Goal: Task Accomplishment & Management: Complete application form

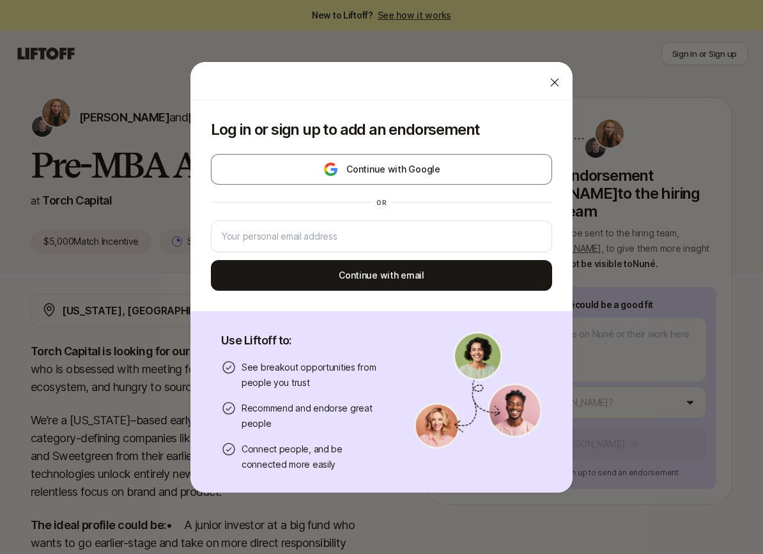
scroll to position [49, 0]
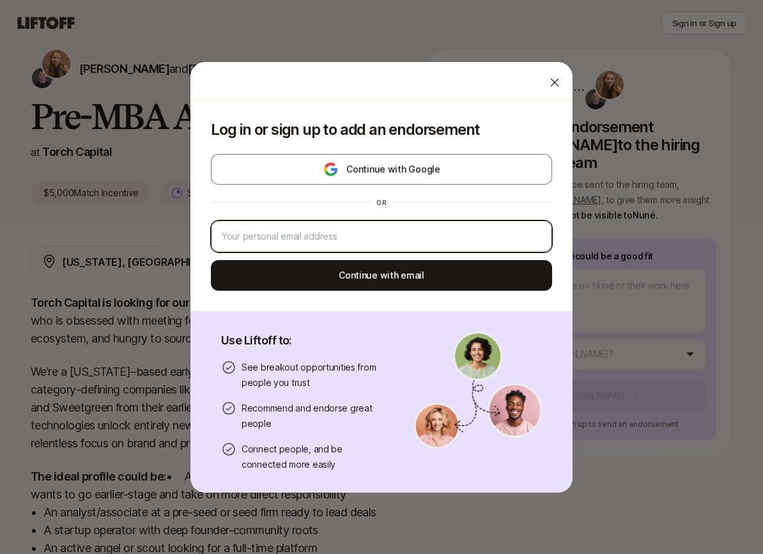
click at [395, 237] on input "email" at bounding box center [379, 236] width 314 height 15
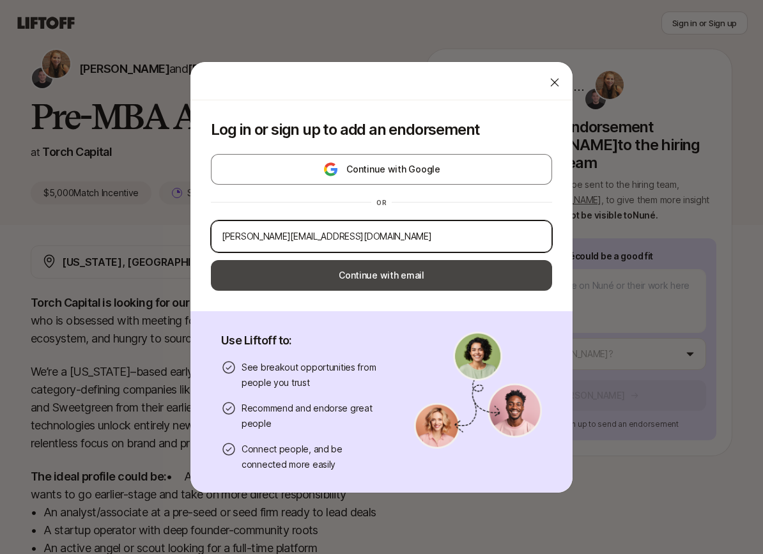
type input "[PERSON_NAME][EMAIL_ADDRESS][DOMAIN_NAME]"
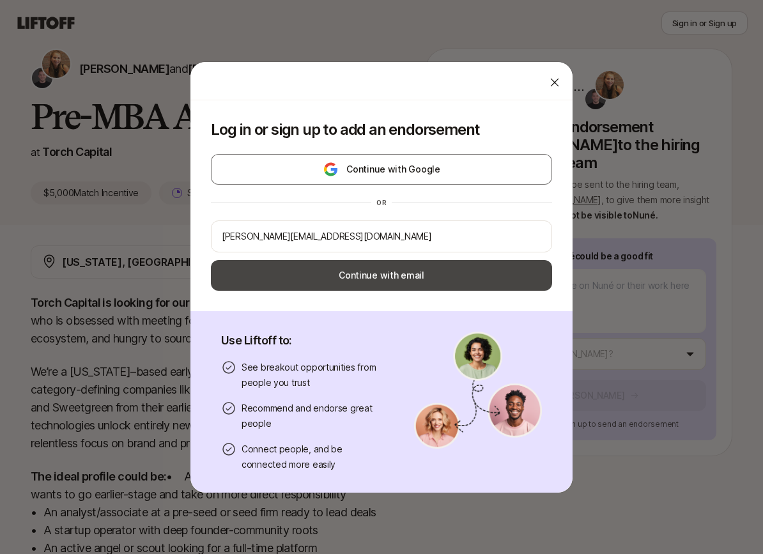
click at [392, 278] on button "Continue with email" at bounding box center [381, 275] width 341 height 31
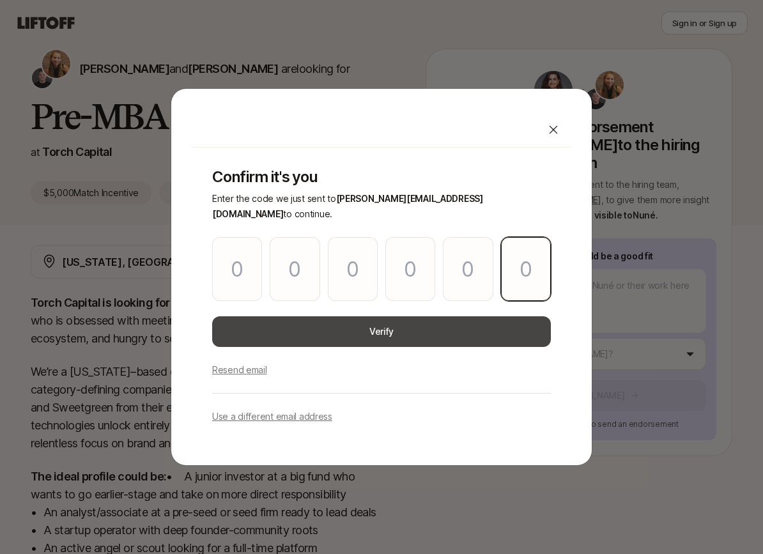
paste input "5"
type input "5"
type input "2"
type input "4"
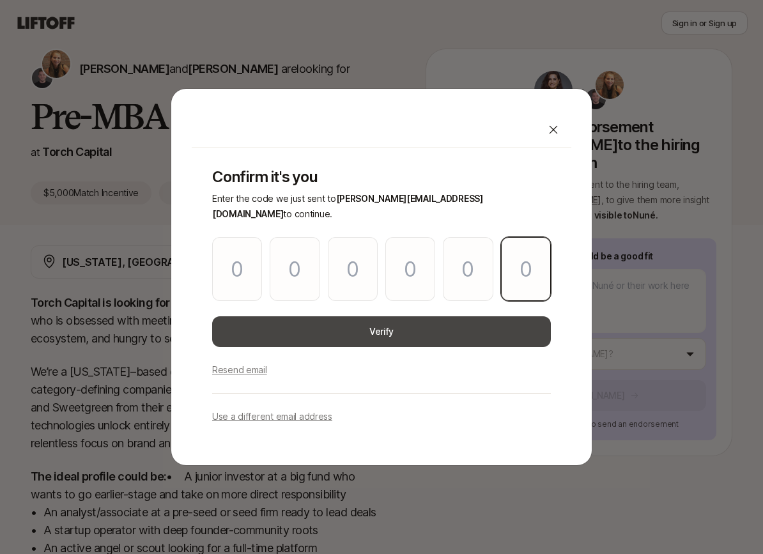
type input "8"
type input "5"
click at [289, 319] on button "Verify" at bounding box center [381, 331] width 338 height 31
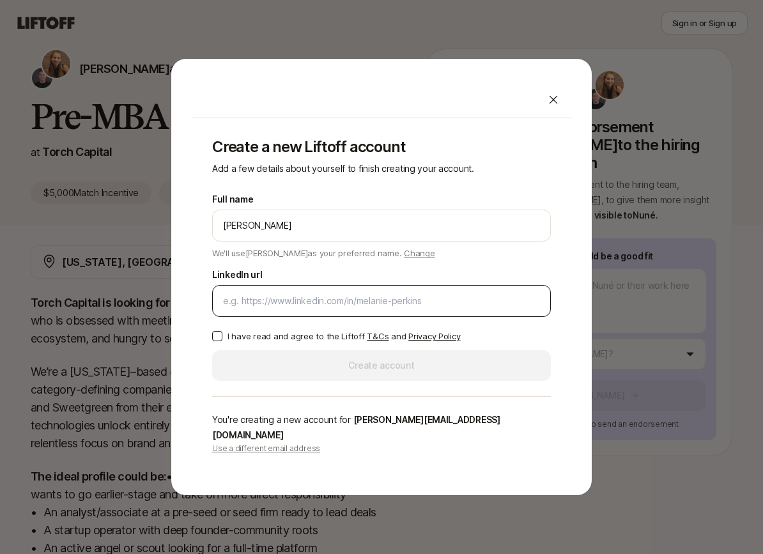
type input "[PERSON_NAME]"
click at [236, 342] on p "I have read and agree to the Liftoff T&Cs and Privacy Policy" at bounding box center [343, 336] width 232 height 13
click at [222, 341] on button "I have read and agree to the Liftoff T&Cs and Privacy Policy" at bounding box center [217, 336] width 10 height 10
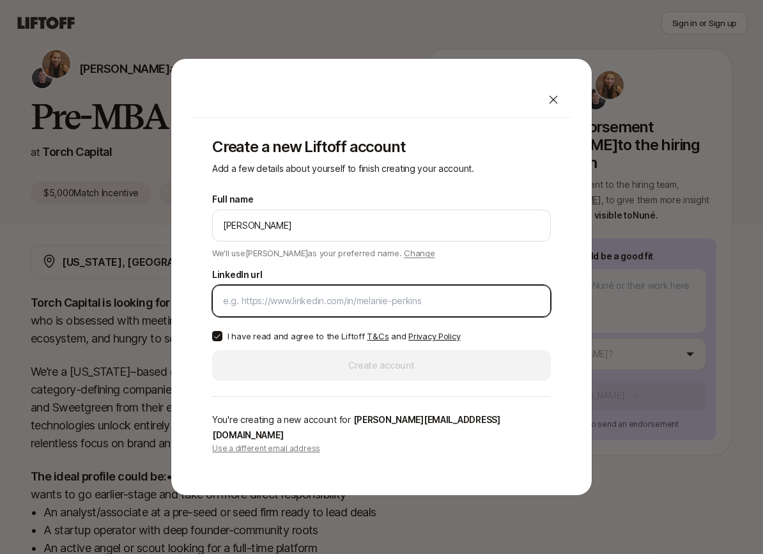
click at [248, 305] on input "LinkedIn url" at bounding box center [381, 300] width 317 height 15
paste input "[URL][DOMAIN_NAME]"
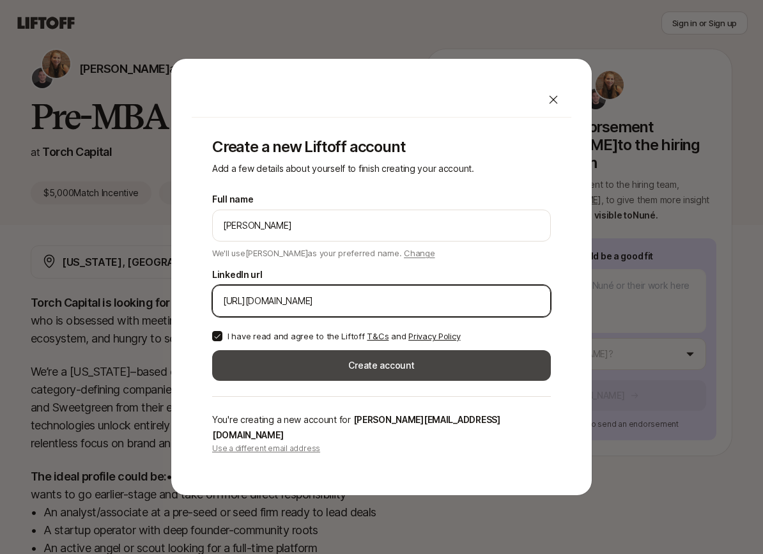
type input "[URL][DOMAIN_NAME]"
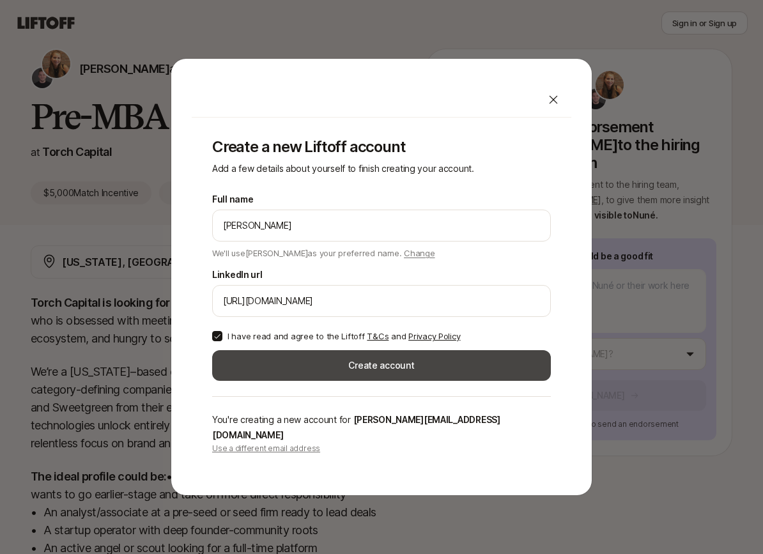
click at [289, 372] on button "Create account" at bounding box center [381, 365] width 338 height 31
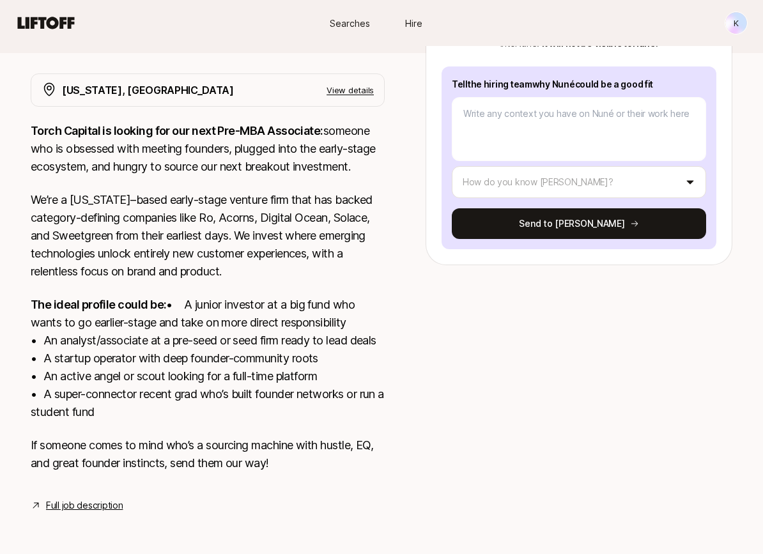
scroll to position [256, 0]
type textarea "x"
type textarea "N"
type textarea "x"
type textarea "Nu"
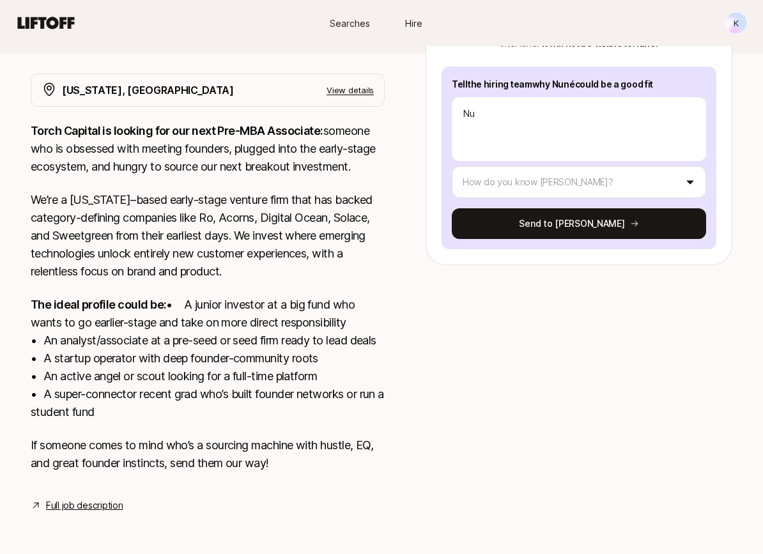
type textarea "x"
type textarea "Nun"
type textarea "x"
type textarea "Nunè"
type textarea "x"
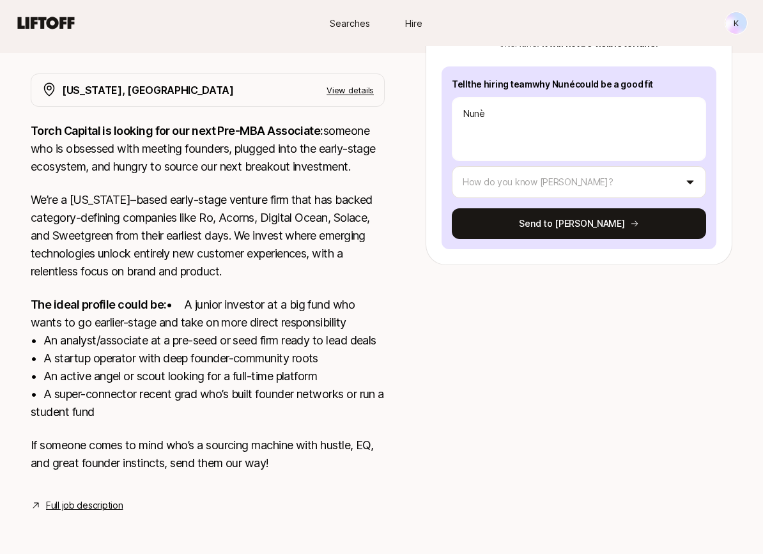
type textarea "Nun"
type textarea "x"
type textarea "Nune"
type textarea "x"
type textarea "Nuné"
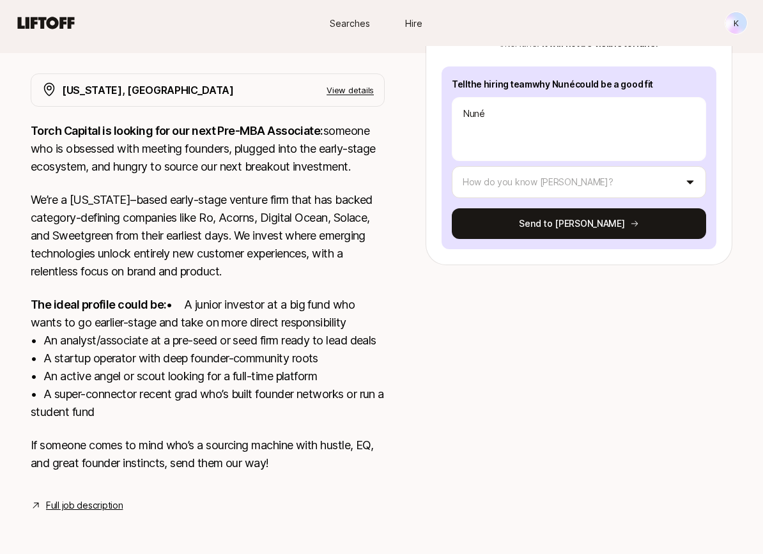
type textarea "x"
type textarea "Nuné"
type textarea "x"
type textarea "Nuné h"
type textarea "x"
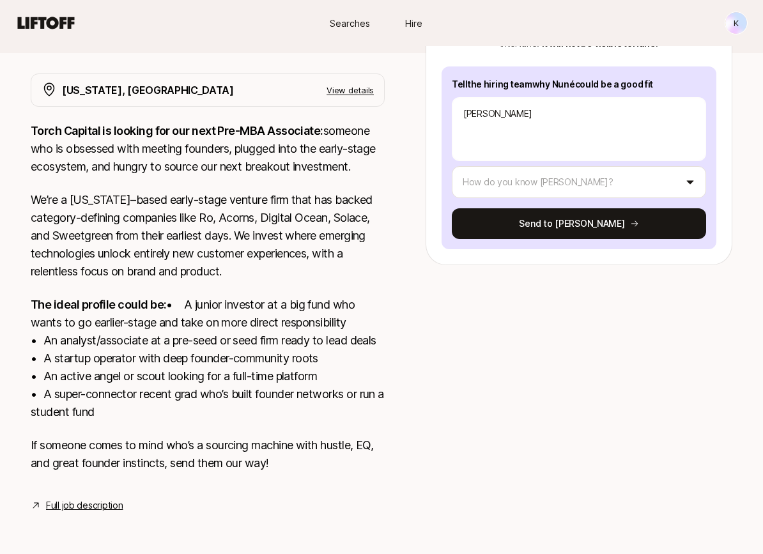
type textarea "Nuné has"
type textarea "x"
type textarea "Nuné has"
type textarea "x"
type textarea "Nuné has w"
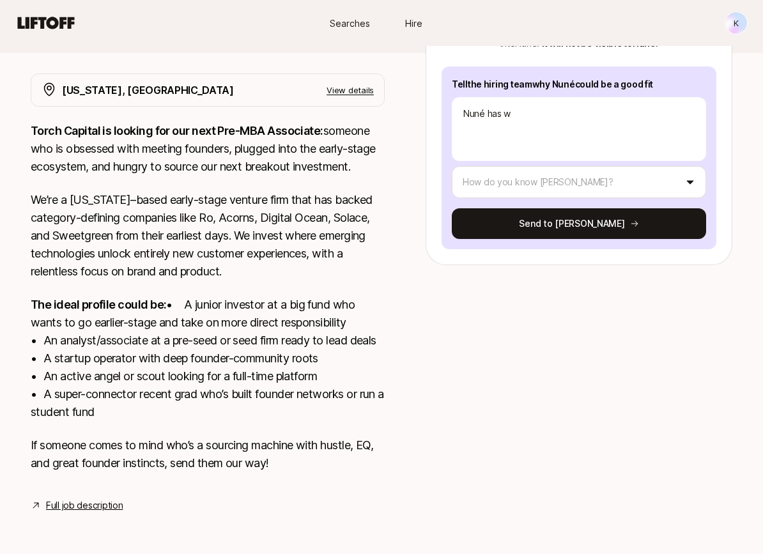
type textarea "x"
type textarea "Nuné has"
type textarea "x"
type textarea "Nuné has g"
type textarea "x"
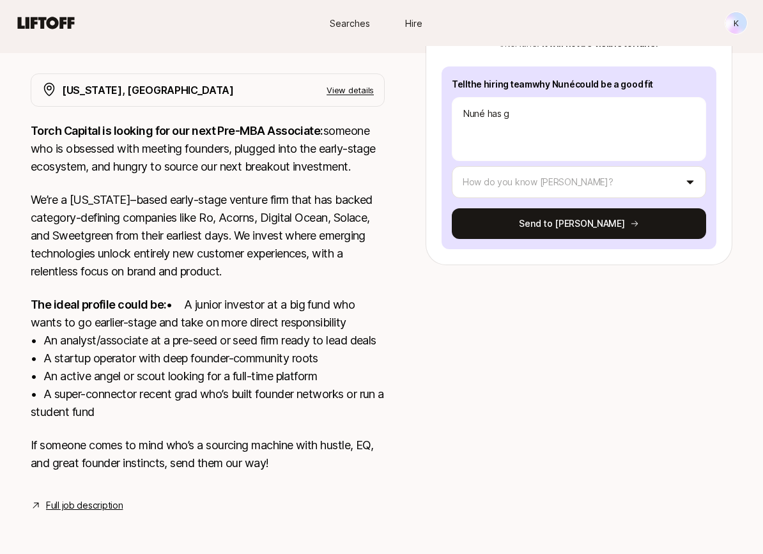
type textarea "Nuné has gr"
type textarea "x"
type textarea "Nuné has gri"
type textarea "x"
type textarea "Nuné has grit"
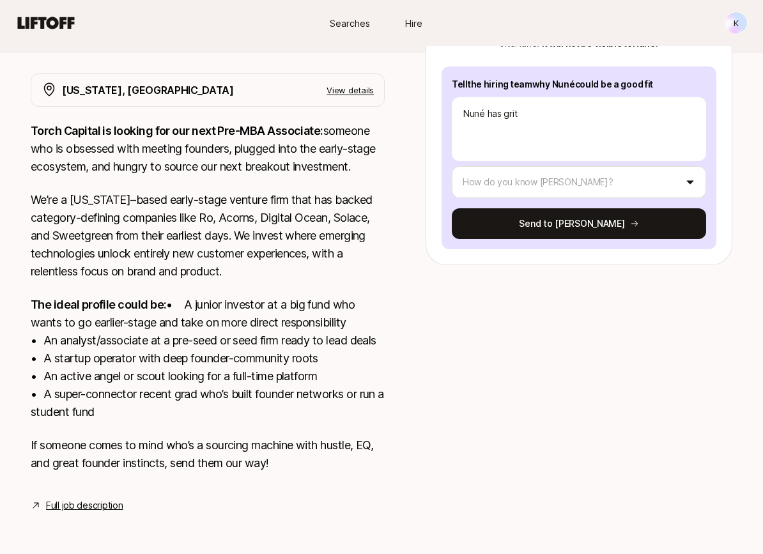
type textarea "x"
type textarea "Nuné has grit,"
type textarea "x"
type textarea "Nuné has grit,"
type textarea "x"
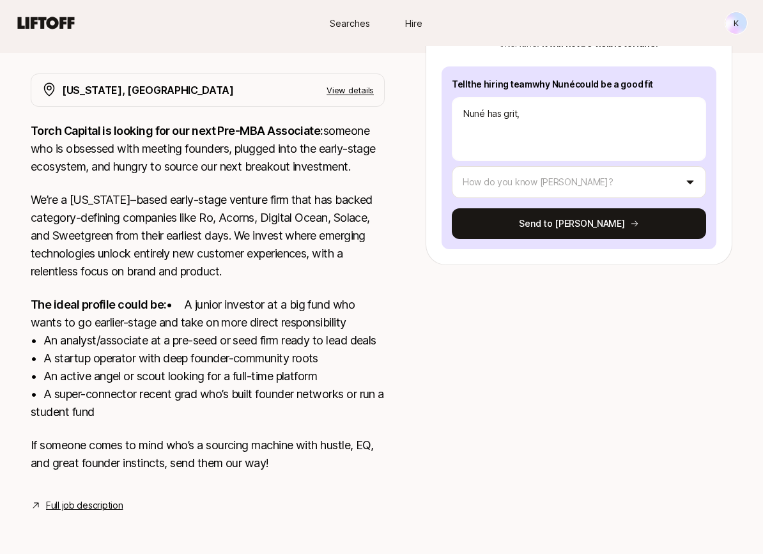
type textarea "Nuné has grit, a"
type textarea "x"
type textarea "Nuné has grit, and"
type textarea "x"
type textarea "Nuné has grit, and"
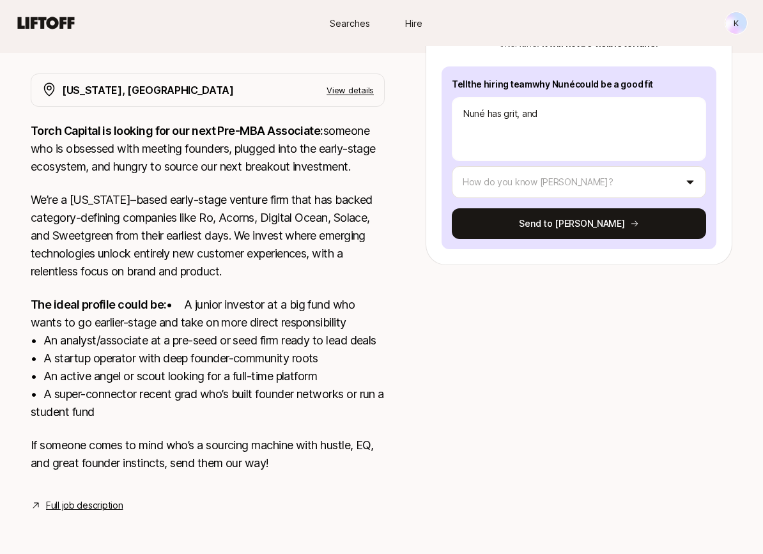
type textarea "x"
type textarea "Nuné has grit, and i"
type textarea "x"
type textarea "Nuné has grit, and is"
type textarea "x"
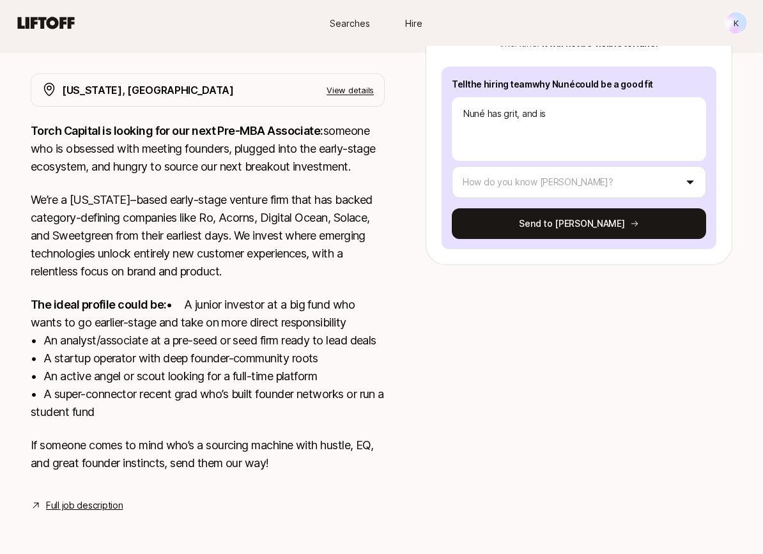
type textarea "Nuné has grit, and is"
type textarea "x"
type textarea "Nuné has grit, and is a"
type textarea "x"
type textarea "Nuné has grit, and is a"
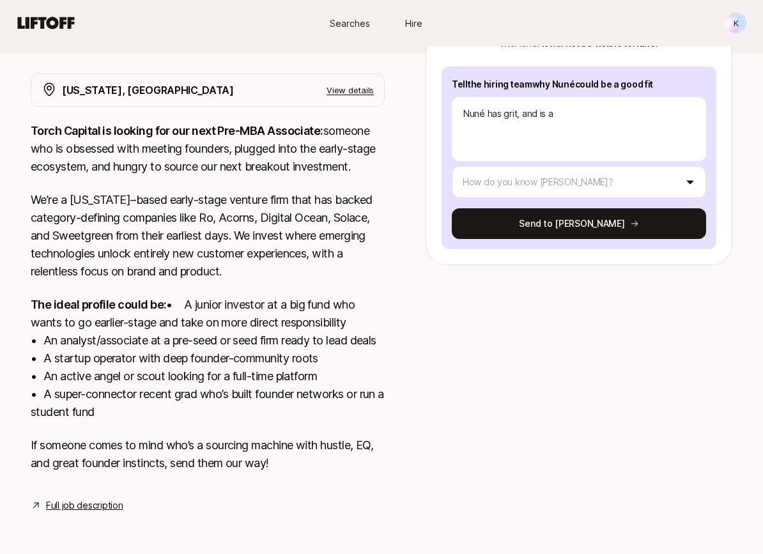
type textarea "x"
type textarea "Nuné has grit, and is a n"
type textarea "x"
type textarea "Nuné has grit, and is a na"
type textarea "x"
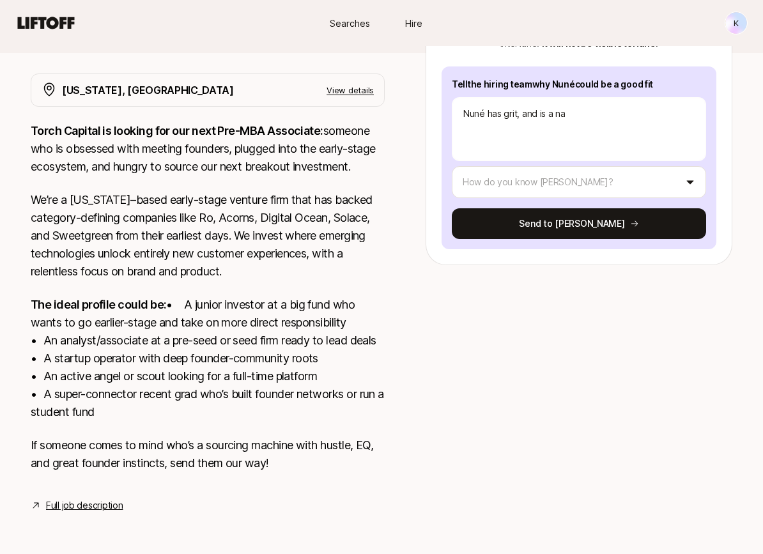
type textarea "Nuné has grit, and is a nat"
type textarea "x"
type textarea "Nuné has grit, and is a natu"
type textarea "x"
type textarea "Nuné has grit, and is a natur"
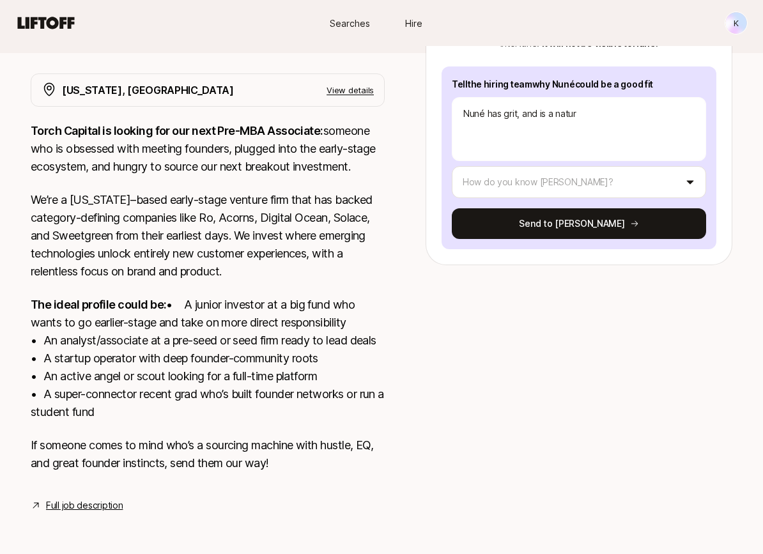
type textarea "x"
type textarea "Nuné has grit, and is a natura"
type textarea "x"
type textarea "Nuné has grit, and is a natural"
type textarea "x"
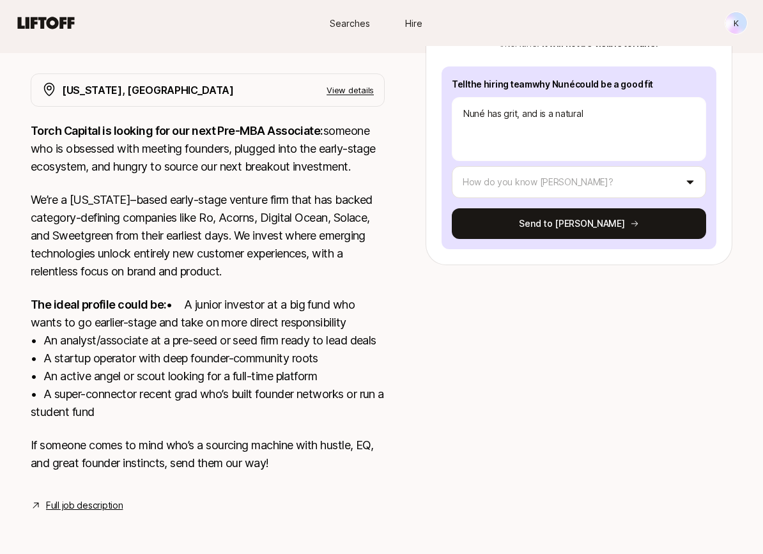
type textarea "Nuné has grit, and is a natural c"
type textarea "x"
type textarea "Nuné has grit, and is a natural co"
type textarea "x"
type textarea "Nuné has grit, and is a natural con"
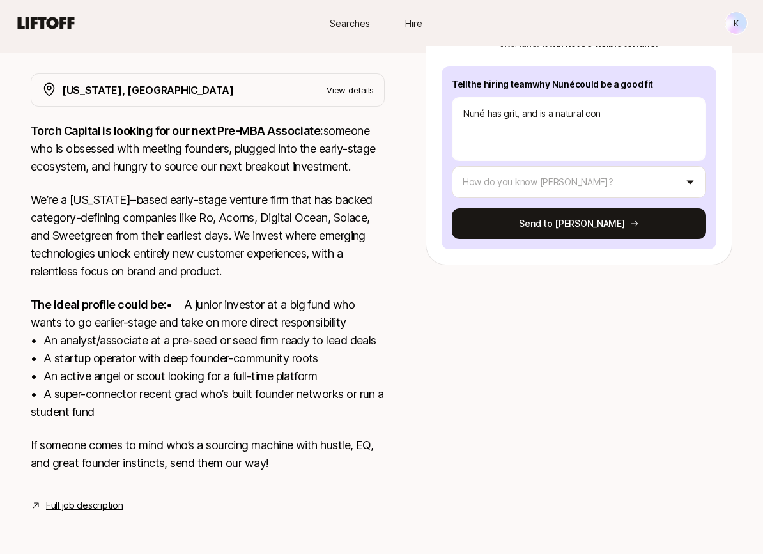
type textarea "x"
type textarea "Nuné has grit, and is a natural conn"
type textarea "x"
type textarea "Nuné has grit, and is a natural conne"
type textarea "x"
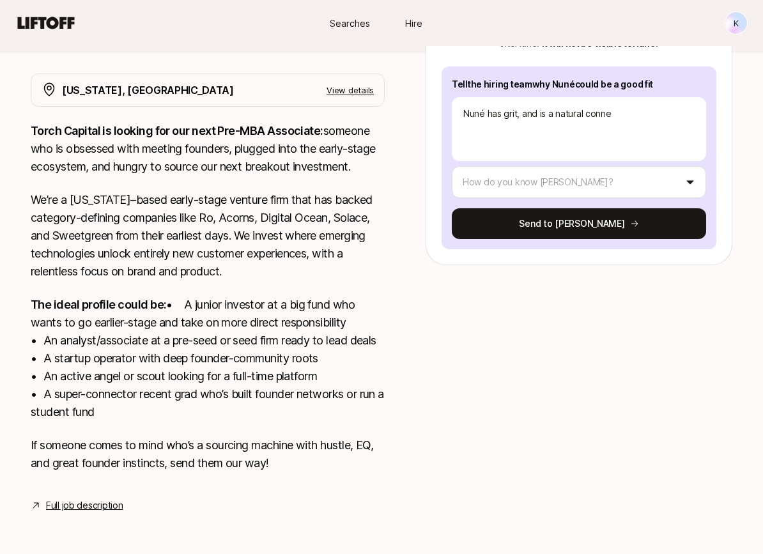
type textarea "Nuné has grit, and is a natural connec"
type textarea "x"
type textarea "Nuné has grit, and is a natural connect"
type textarea "x"
type textarea "Nuné has grit, and is a natural connecto"
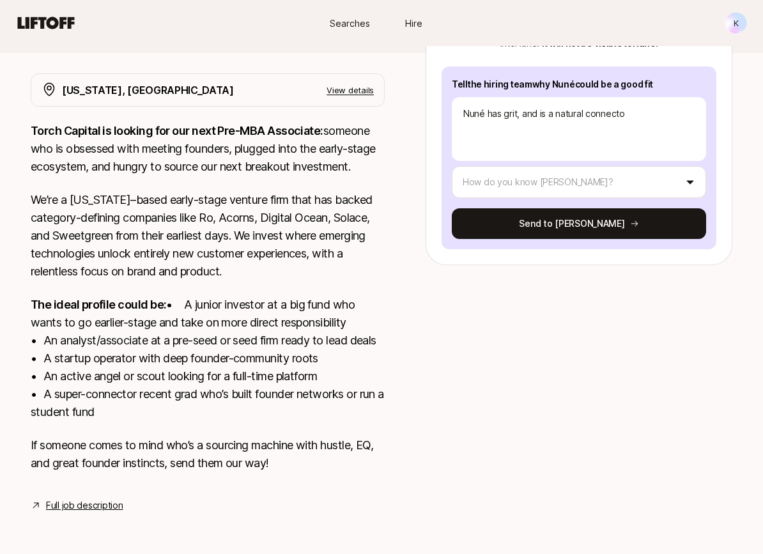
type textarea "x"
type textarea "Nuné has grit, and is a natural connector"
type textarea "x"
type textarea "Nuné has grit, and is a natural connector,"
type textarea "x"
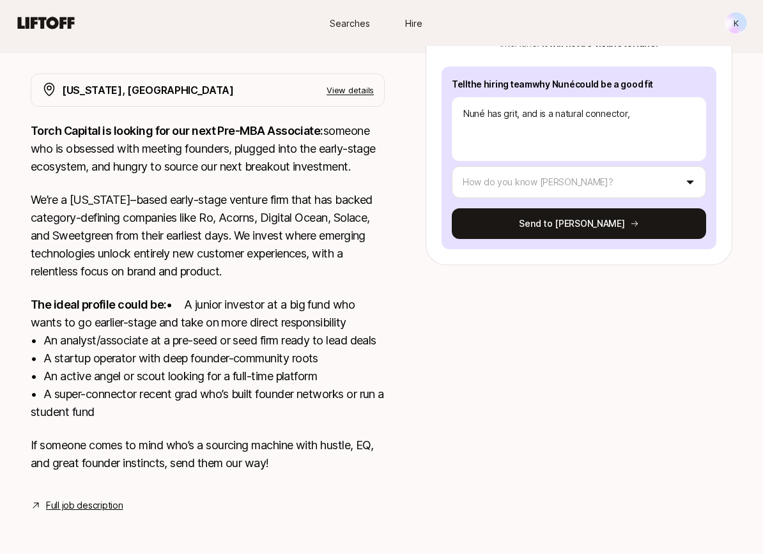
type textarea "Nuné has grit, and is a natural connector,"
type textarea "x"
type textarea "Nuné has grit, and is a natural connector, I"
type textarea "x"
type textarea "Nuné has grit, and is a natural connector, I"
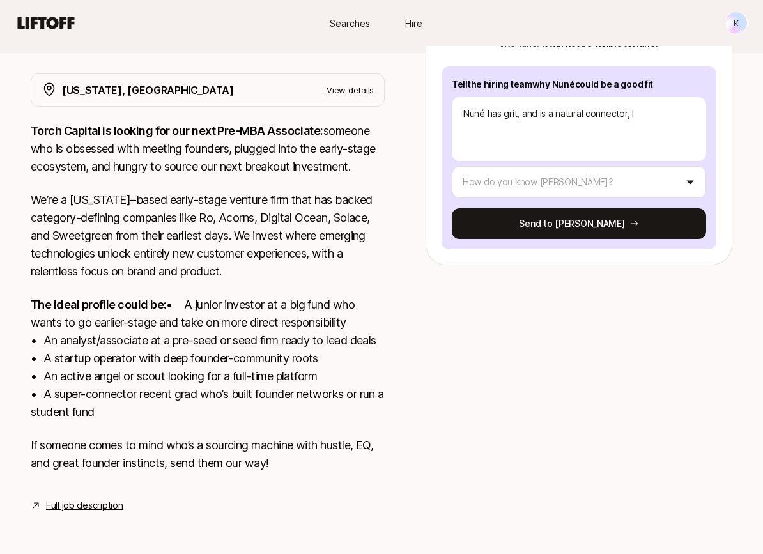
type textarea "x"
type textarea "Nuné has grit, and is a natural connector, I w"
type textarea "x"
type textarea "Nuné has grit, and is a natural connector, I was"
type textarea "x"
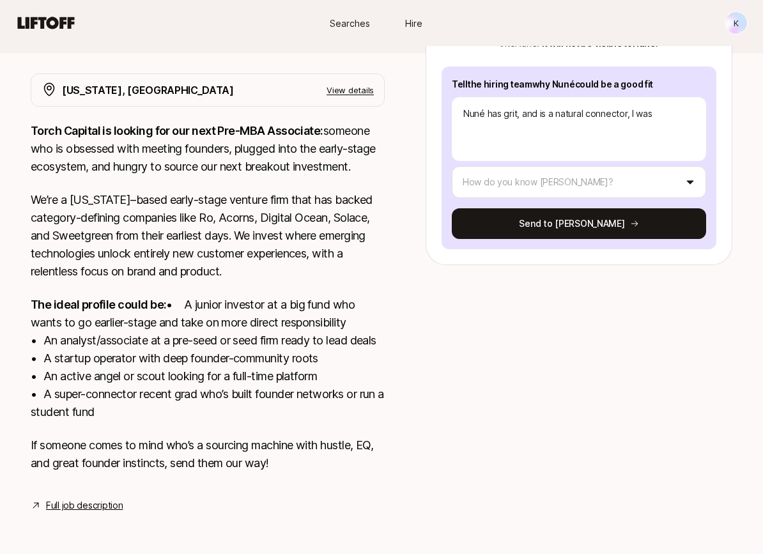
type textarea "Nuné has grit, and is a natural connector, I was"
type textarea "x"
type textarea "Nuné has grit, and is a natural connector, I was p"
type textarea "x"
type textarea "Nuné has grit, and is a natural connector, I was pr"
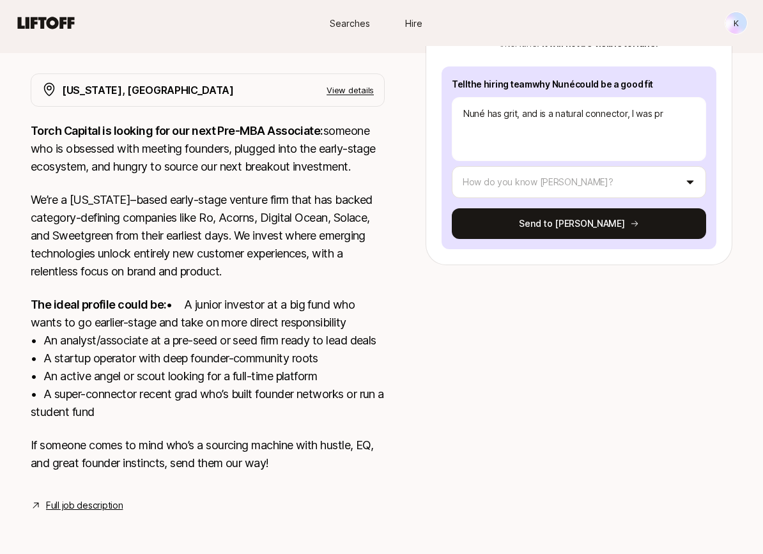
type textarea "x"
type textarea "Nuné has grit, and is a natural connector, I was pre"
type textarea "x"
type textarea "Nuné has grit, and is a natural connector, I was pret"
type textarea "x"
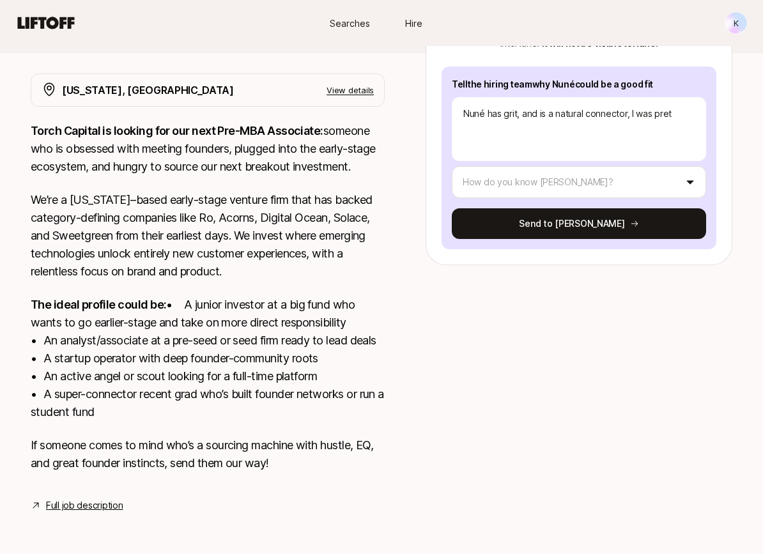
type textarea "Nuné has grit, and is a natural connector, I was prett"
type textarea "x"
type textarea "Nuné has grit, and is a natural connector, I was pretty"
type textarea "x"
type textarea "Nuné has grit, and is a natural connector, I was pretty"
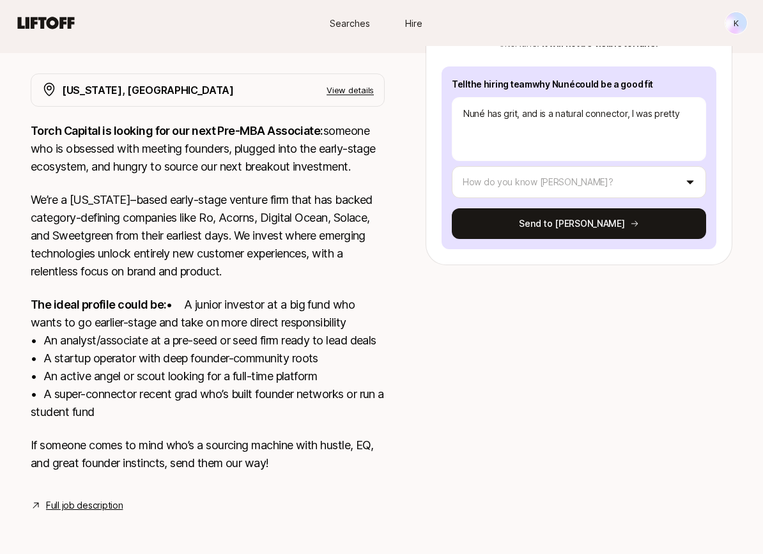
type textarea "x"
type textarea "Nuné has grit, and is a natural connector, I was pretty i"
type textarea "x"
type textarea "Nuné has grit, and is a natural connector, I was pretty im"
type textarea "x"
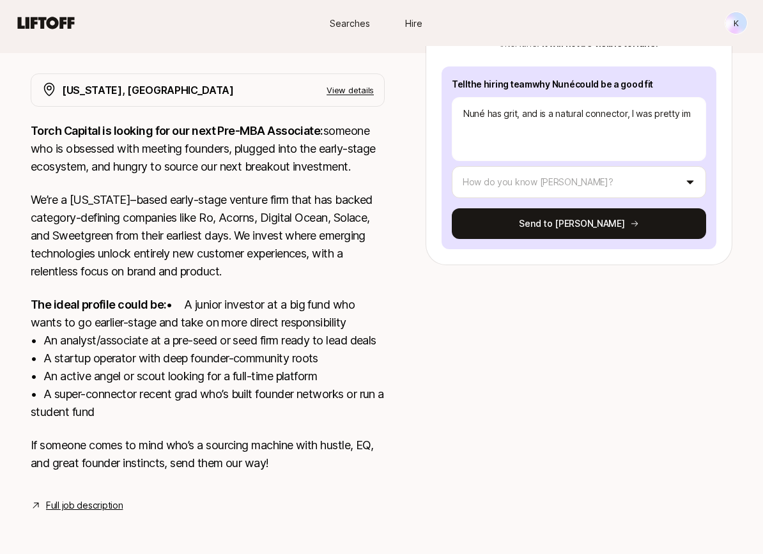
type textarea "Nuné has grit, and is a natural connector, I was pretty imp"
type textarea "x"
type textarea "Nuné has grit, and is a natural connector, I was pretty impre"
type textarea "x"
type textarea "Nuné has grit, and is a natural connector, I was pretty impres"
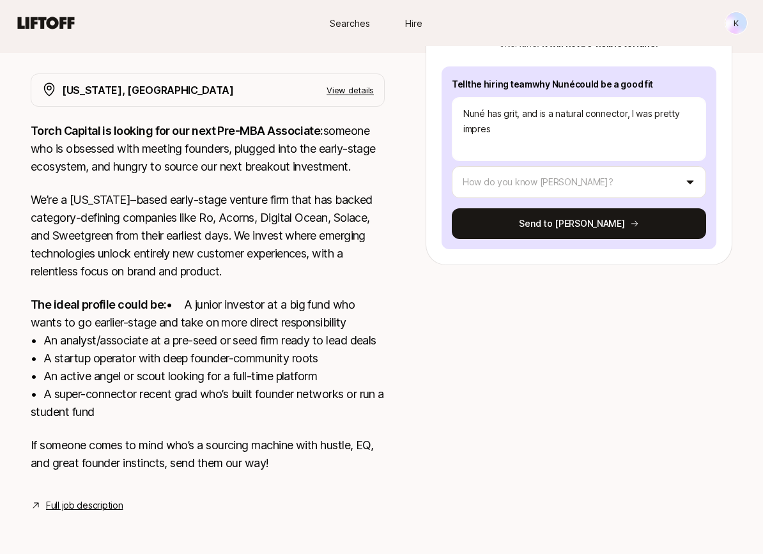
type textarea "x"
type textarea "Nuné has grit, and is a natural connector, I was pretty impress"
type textarea "x"
type textarea "Nuné has grit, and is a natural connector, I was pretty impresse"
type textarea "x"
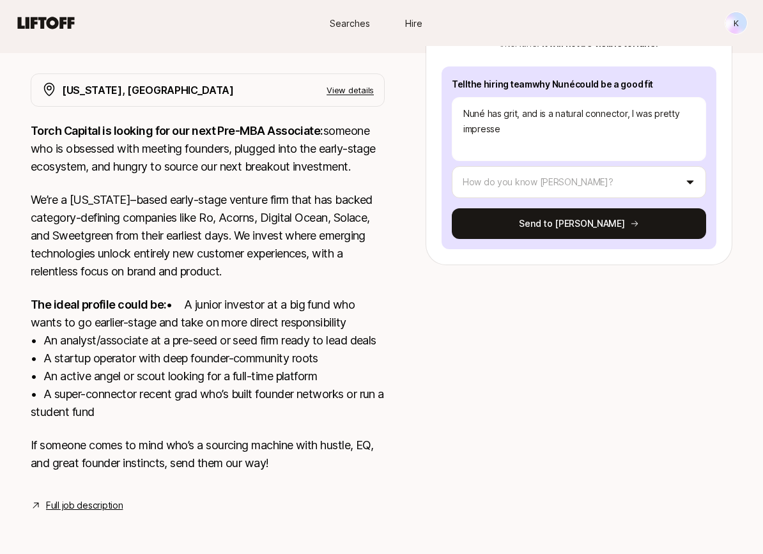
type textarea "Nuné has grit, and is a natural connector, I was pretty impressed"
type textarea "x"
type textarea "Nuné has grit, and is a natural connector, I was pretty impressed"
type textarea "x"
type textarea "Nuné has grit, and is a natural connector, I was pretty impressed w"
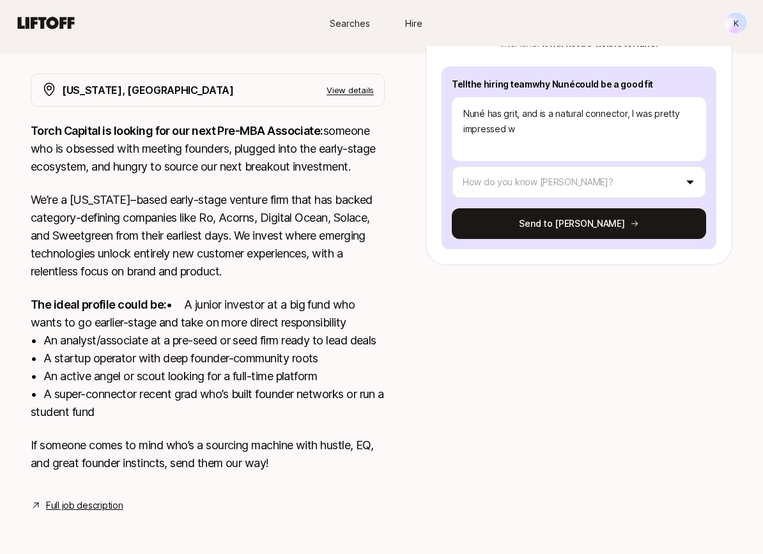
type textarea "x"
type textarea "Nuné has grit, and is a natural connector, I was pretty impressed wi"
type textarea "x"
type textarea "Nuné has grit, and is a natural connector, I was pretty impressed wit"
type textarea "x"
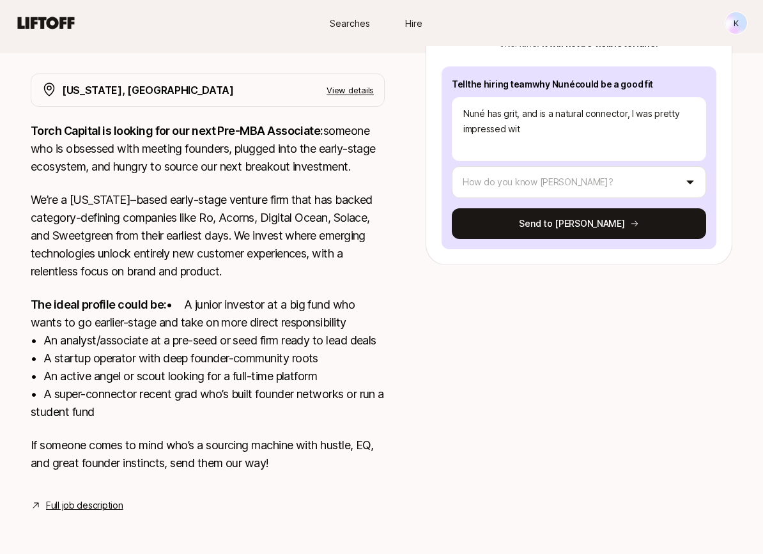
type textarea "Nuné has grit, and is a natural connector, I was pretty impressed with"
type textarea "x"
type textarea "Nuné has grit, and is a natural connector, I was pretty impressed with h"
type textarea "x"
type textarea "Nuné has grit, and is a natural connector, I was pretty impressed with he"
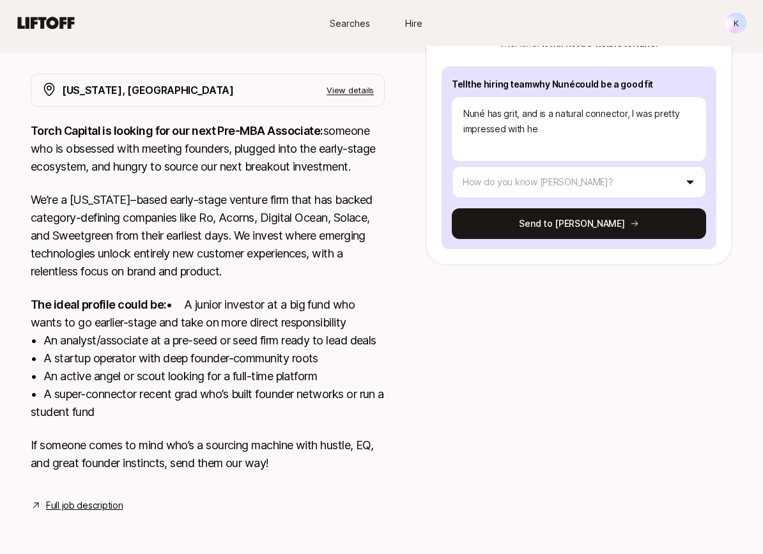
type textarea "x"
type textarea "[PERSON_NAME] has grit, and is a natural connector, I was pretty impressed with…"
type textarea "x"
type textarea "[PERSON_NAME] has grit, and is a natural connector, I was pretty impressed with…"
type textarea "x"
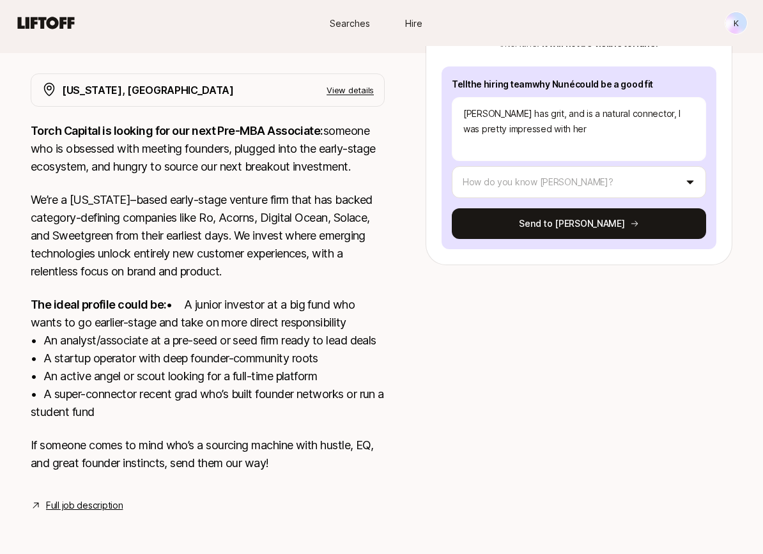
type textarea "Nuné has grit, and is a natural connector, I was pretty impressed with her n"
type textarea "x"
type textarea "[PERSON_NAME] has grit, and is a natural connector, I was pretty impressed with…"
type textarea "x"
type textarea "[PERSON_NAME] has grit, and is a natural connector, I was pretty impressed with…"
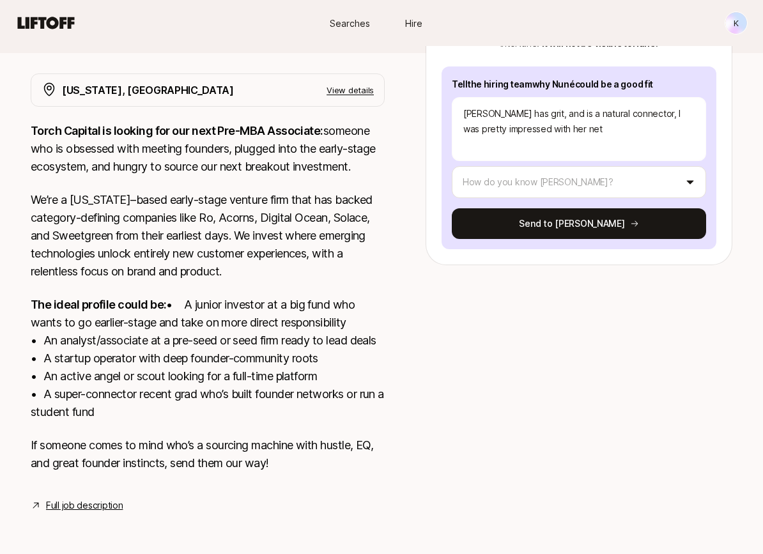
type textarea "x"
type textarea "Nuné has grit, and is a natural connector, I was pretty impressed with her netw"
type textarea "x"
type textarea "Nuné has grit, and is a natural connector, I was pretty impressed with her netwo"
type textarea "x"
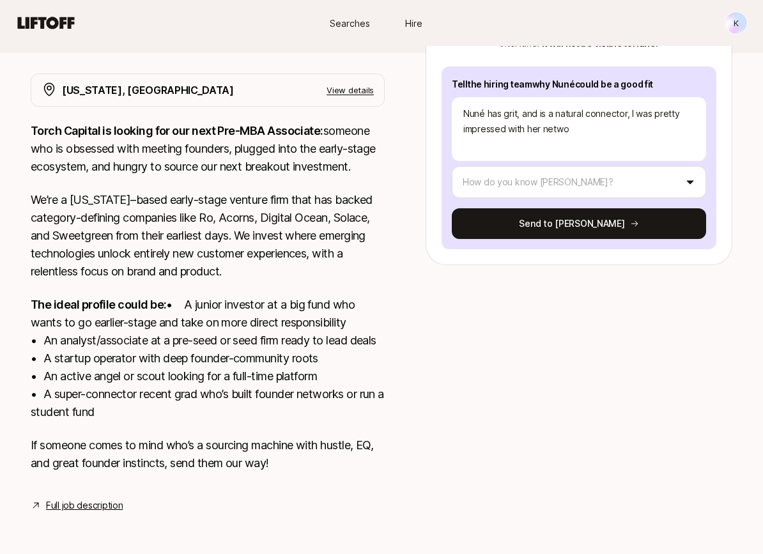
type textarea "Nuné has grit, and is a natural connector, I was pretty impressed with her netw…"
type textarea "x"
type textarea "[PERSON_NAME] has grit, and is a natural connector, I was pretty impressed with…"
type textarea "x"
type textarea "[PERSON_NAME] has grit, and is a natural connector, I was pretty impressed with…"
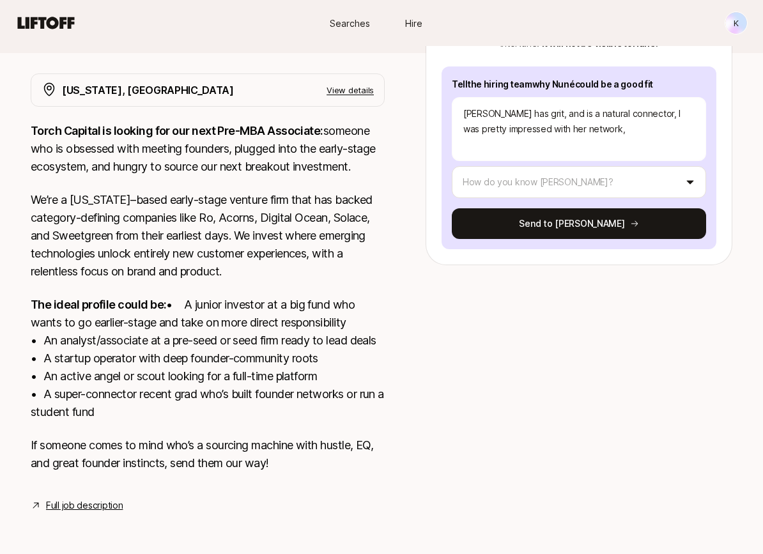
type textarea "x"
type textarea "[PERSON_NAME] has grit, and is a natural connector, I was pretty impressed with…"
type textarea "x"
type textarea "Nuné has grit, and is a natural connector, I was pretty impressed with her netw…"
type textarea "x"
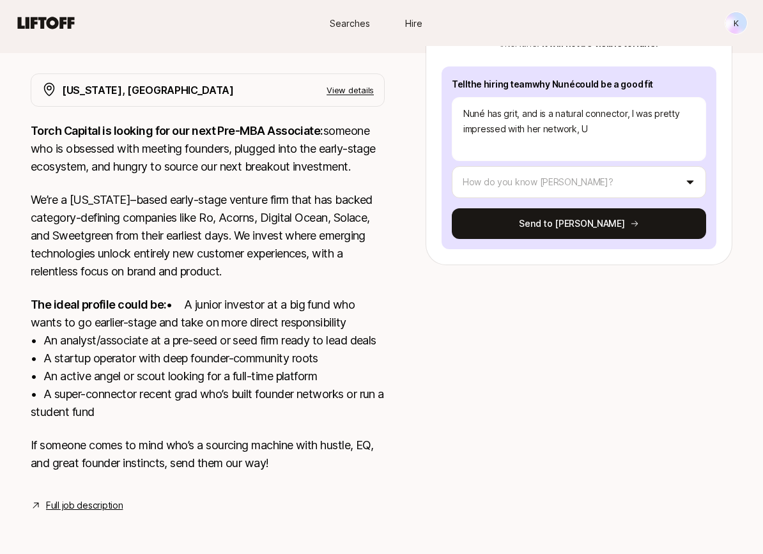
type textarea "Nuné has grit, and is a natural connector, I was pretty impressed with her netw…"
type textarea "x"
type textarea "Nuné has grit, and is a natural connector, I was pretty impressed with her netw…"
type textarea "x"
type textarea "[PERSON_NAME] has grit, and is a natural connector, I was pretty impressed with…"
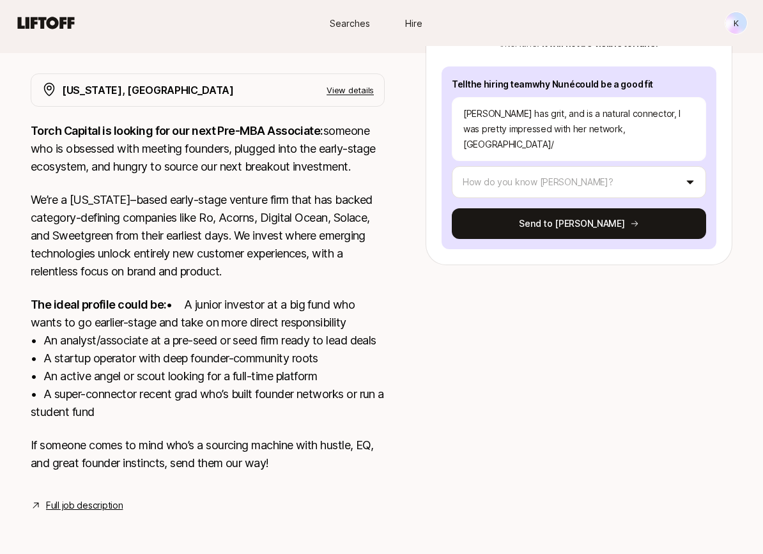
type textarea "x"
type textarea "Nuné has grit, and is a natural connector, I was pretty impressed with her netw…"
type textarea "x"
type textarea "Nuné has grit, and is a natural connector, I was pretty impressed with her netw…"
type textarea "x"
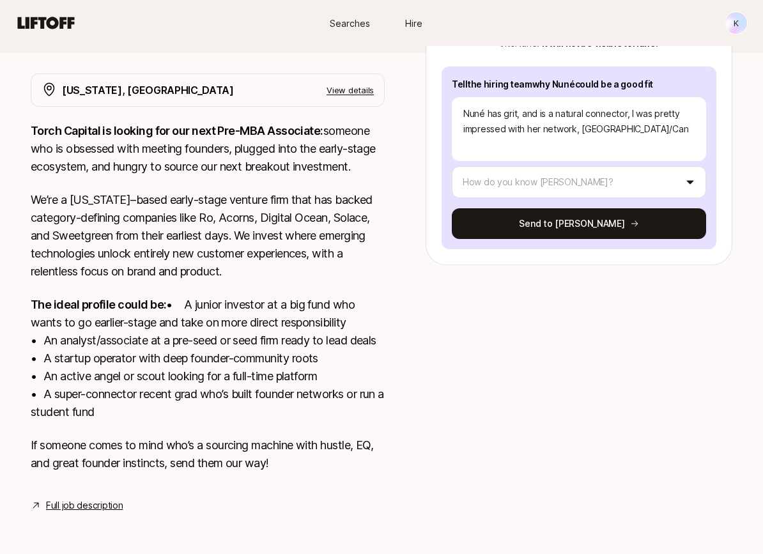
type textarea "Nuné has grit, and is a natural connector, I was pretty impressed with her netw…"
type textarea "x"
type textarea "Nuné has grit, and is a natural connector, I was pretty impressed with her netw…"
type textarea "x"
type textarea "Nuné has grit, and is a natural connector, I was pretty impressed with her netw…"
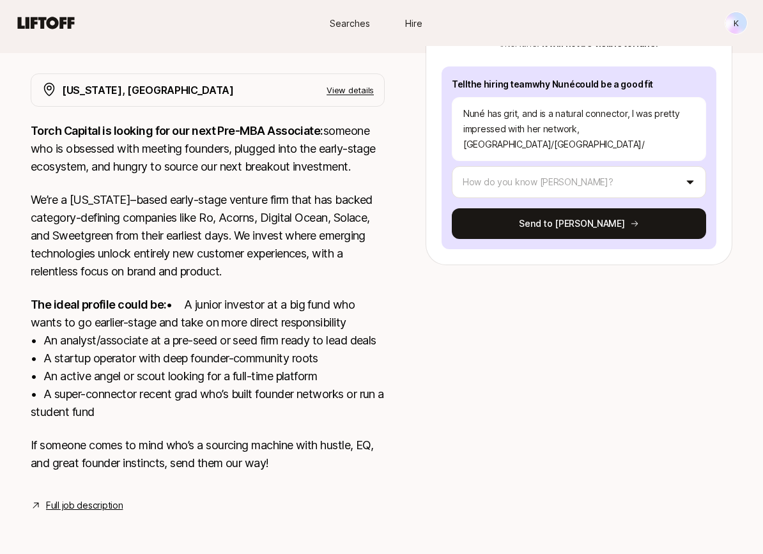
type textarea "x"
type textarea "Nuné has grit, and is a natural connector, I was pretty impressed with her netw…"
type textarea "x"
type textarea "Nuné has grit, and is a natural connector, I was pretty impressed with her netw…"
type textarea "x"
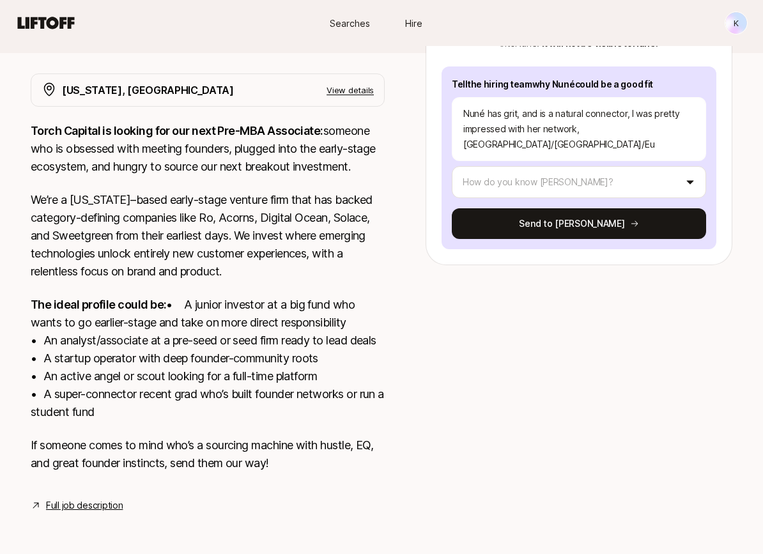
type textarea "Nuné has grit, and is a natural connector, I was pretty impressed with her netw…"
type textarea "x"
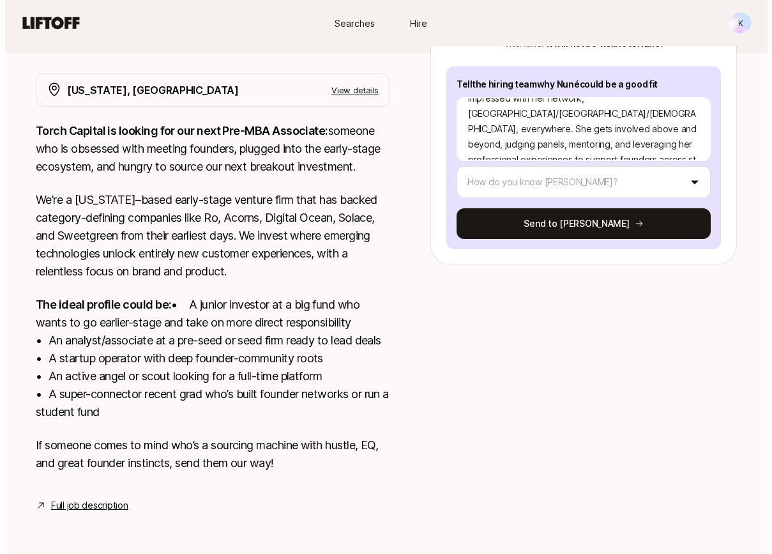
scroll to position [46, 0]
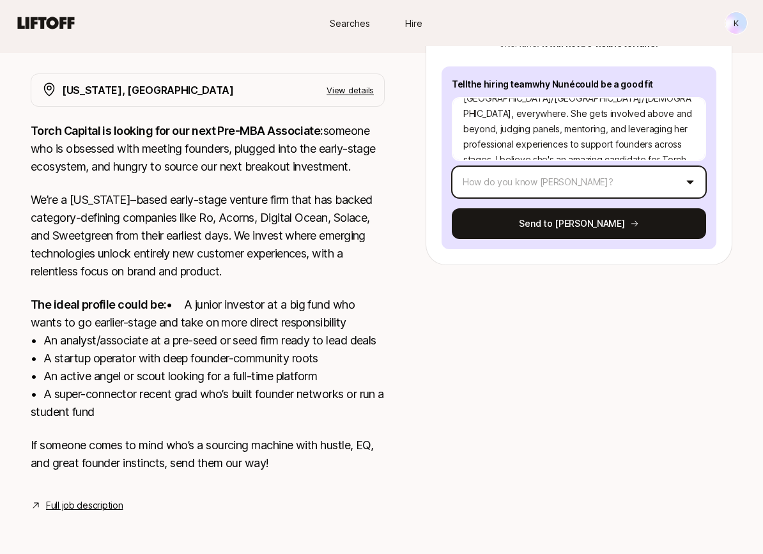
click at [493, 128] on html "New to Liftoff? See how it works K Searches Hire Searches Hire K [PERSON_NAME] …" at bounding box center [381, 57] width 763 height 554
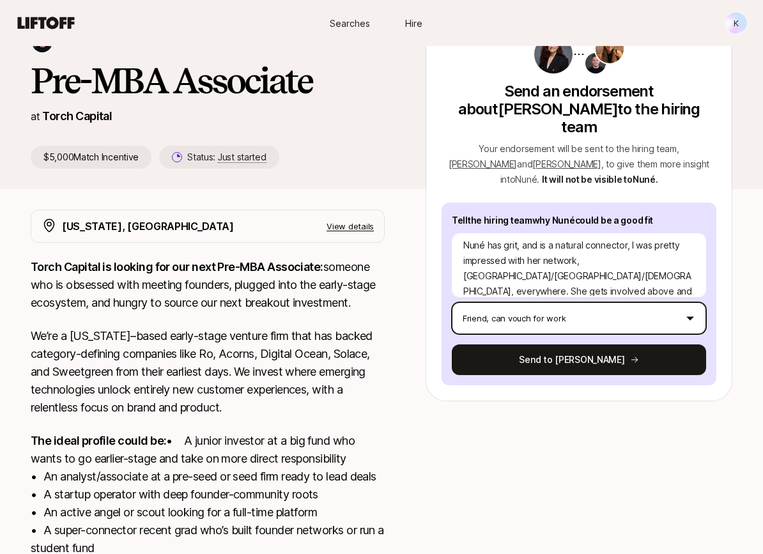
scroll to position [88, 0]
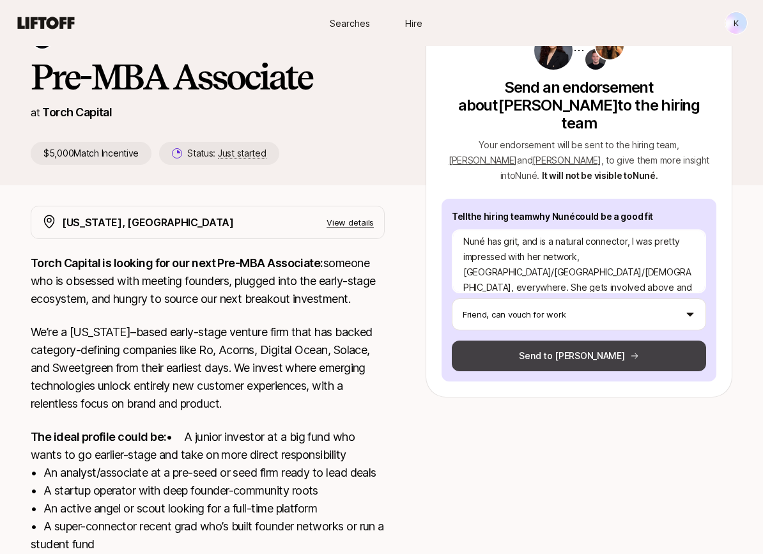
click at [475, 340] on button "Send to [PERSON_NAME]" at bounding box center [579, 355] width 254 height 31
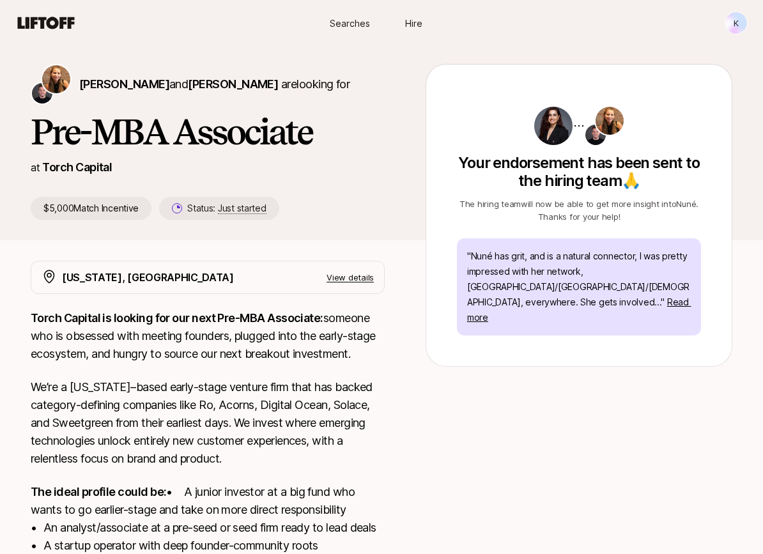
scroll to position [0, 0]
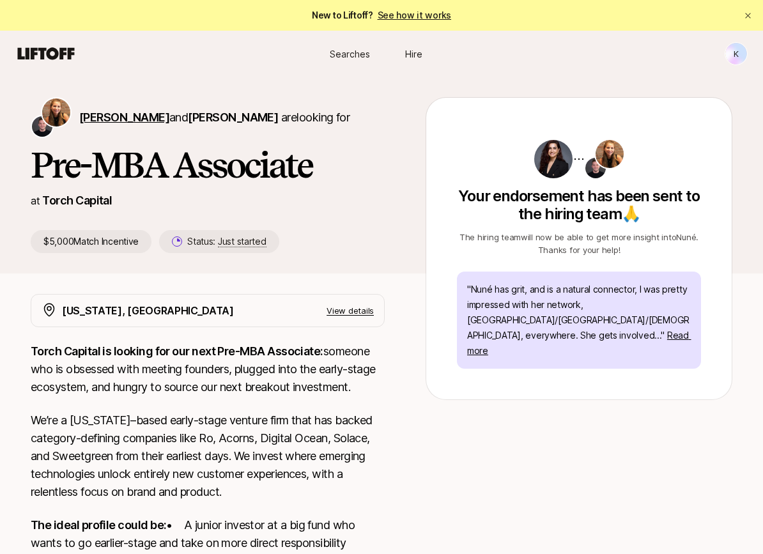
click at [101, 114] on span "[PERSON_NAME]" at bounding box center [124, 116] width 90 height 13
